Goal: Transaction & Acquisition: Purchase product/service

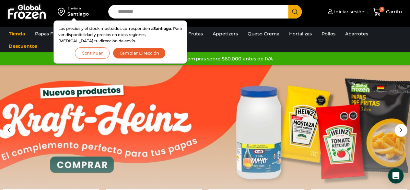
click at [102, 52] on button "Continuar" at bounding box center [92, 52] width 35 height 11
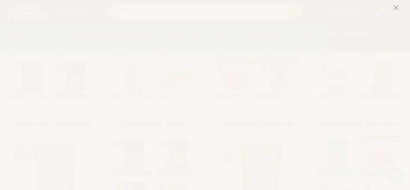
scroll to position [191, 0]
click at [393, 9] on icon at bounding box center [396, 8] width 6 height 6
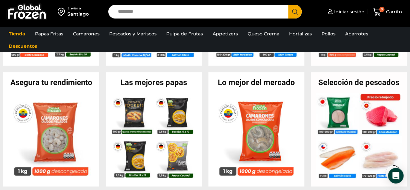
scroll to position [255, 0]
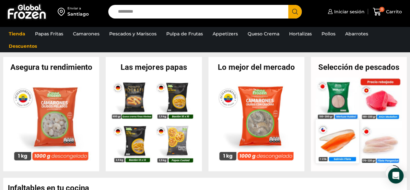
click at [338, 153] on img at bounding box center [336, 140] width 43 height 43
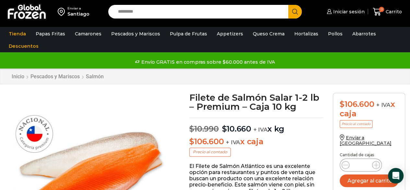
click at [314, 63] on div "Envío GRATIS en compras sobre $60.000 antes de IVA Envío GRATIS en compras sobr…" at bounding box center [205, 62] width 408 height 10
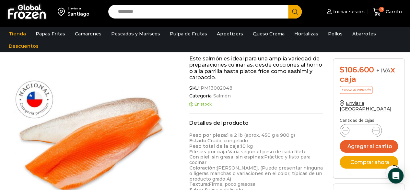
scroll to position [200, 0]
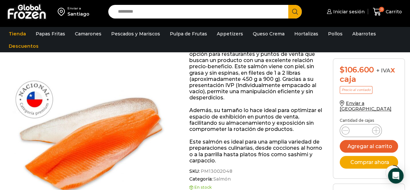
scroll to position [75, 0]
